Goal: Find specific page/section: Find specific page/section

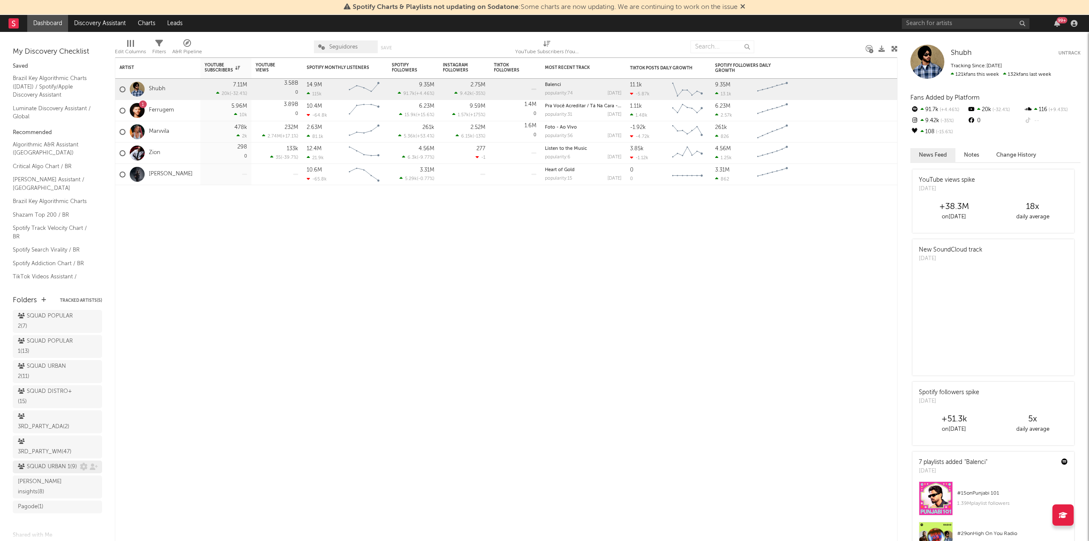
scroll to position [109, 0]
click at [39, 501] on div "BR_DR - FY25 ( 62 )" at bounding box center [45, 499] width 54 height 10
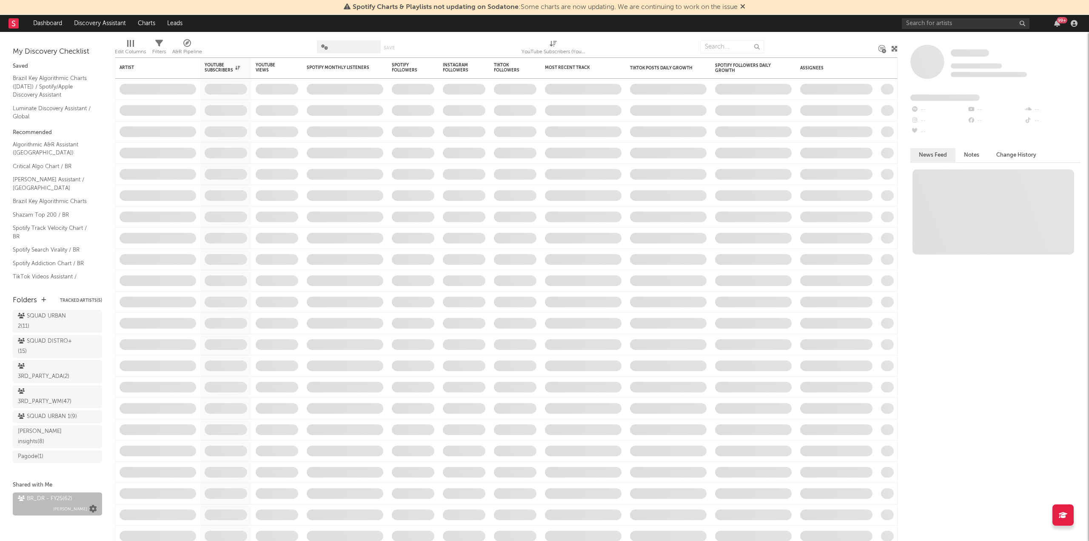
click at [89, 505] on icon at bounding box center [93, 509] width 8 height 8
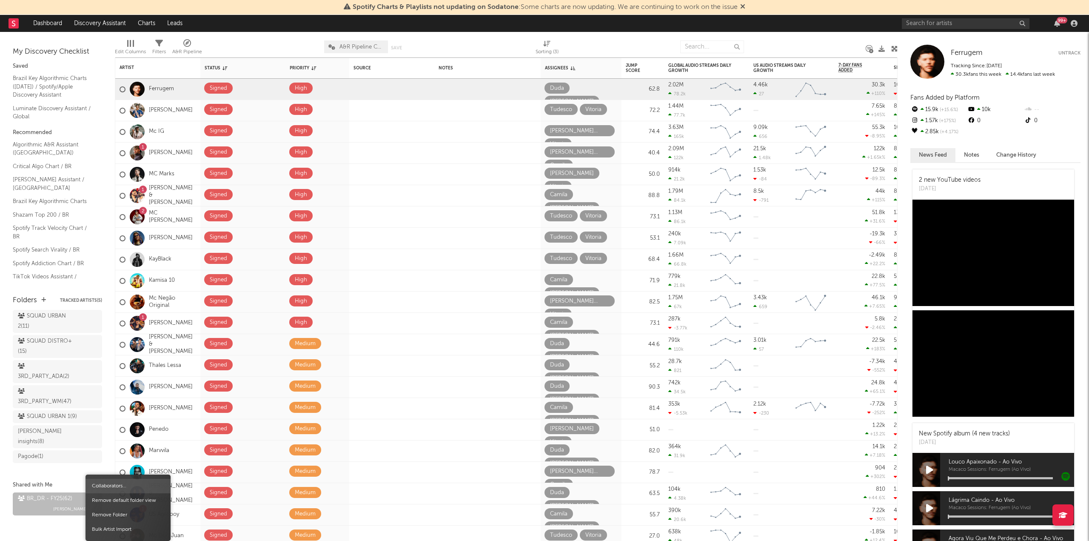
click at [122, 486] on span "Collaborators..." at bounding box center [128, 486] width 85 height 14
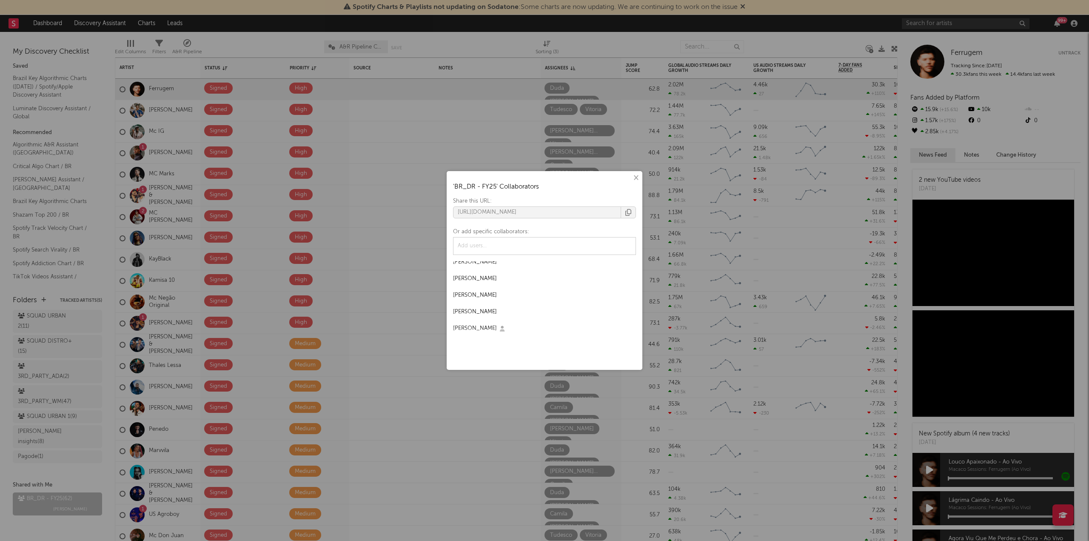
scroll to position [128, 0]
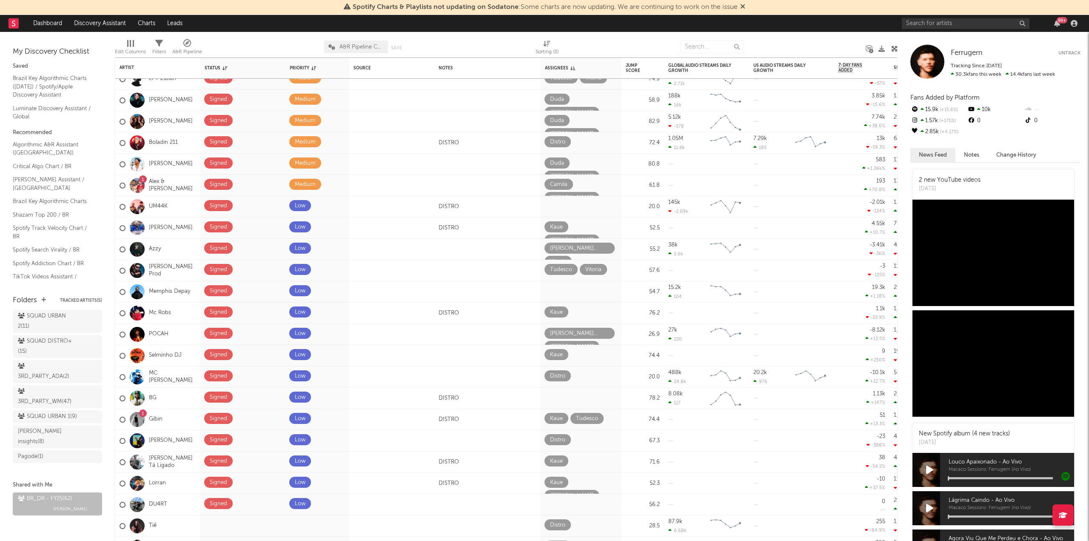
click at [745, 9] on icon at bounding box center [742, 6] width 5 height 7
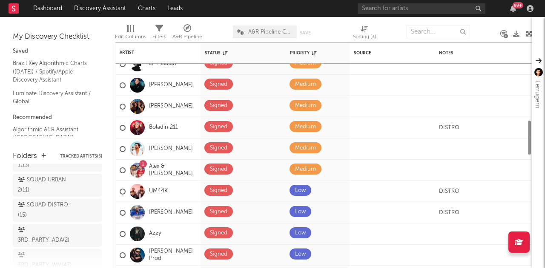
scroll to position [101, 0]
